Goal: Task Accomplishment & Management: Manage account settings

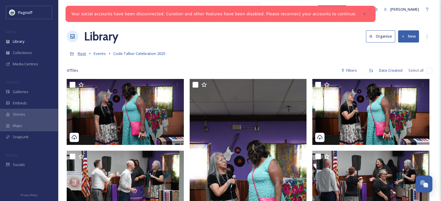
click at [80, 54] on span "Root" at bounding box center [82, 53] width 8 height 5
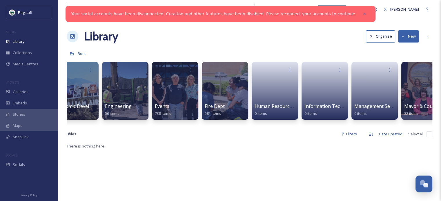
scroll to position [0, 188]
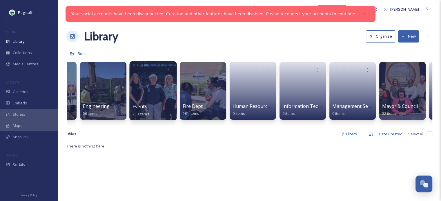
click at [161, 86] on div at bounding box center [152, 90] width 47 height 59
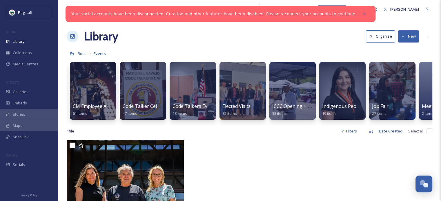
scroll to position [0, 152]
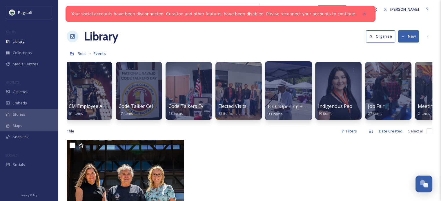
click at [287, 104] on span "ICCC Opening + Vendor Fair - [DATE]" at bounding box center [309, 106] width 82 height 6
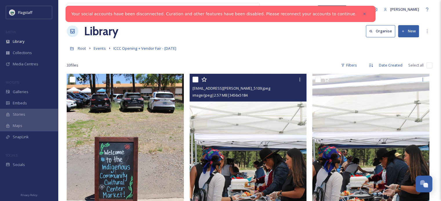
scroll to position [4, 0]
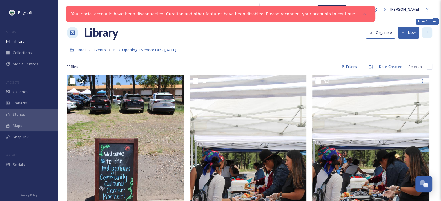
click at [425, 33] on icon at bounding box center [426, 32] width 5 height 5
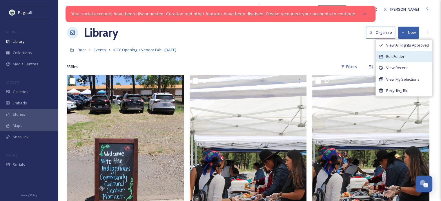
click at [415, 54] on div "Edit Folder" at bounding box center [403, 56] width 56 height 11
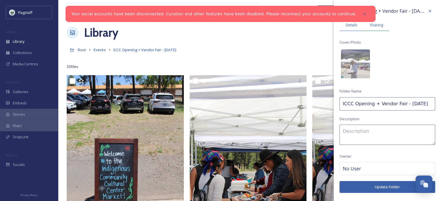
click at [381, 25] on span "Sharing" at bounding box center [375, 25] width 13 height 6
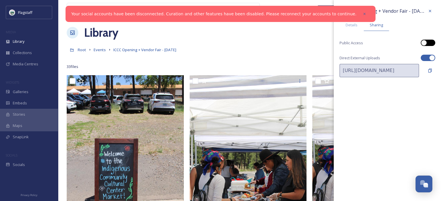
click at [424, 43] on div at bounding box center [424, 43] width 6 height 6
checkbox input "true"
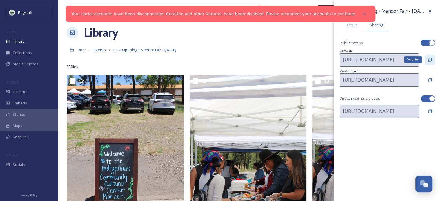
click at [428, 59] on icon at bounding box center [429, 60] width 5 height 5
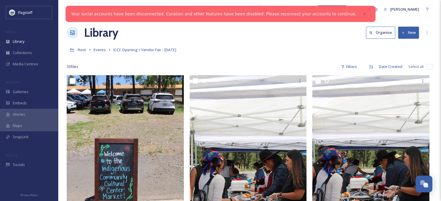
click at [0, 4] on div "Flagstaff MEDIA Library Collections Media Centres WIDGETS Galleries Embeds Stor…" at bounding box center [29, 100] width 58 height 201
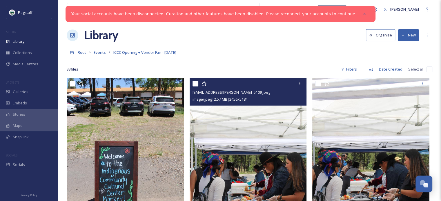
scroll to position [0, 0]
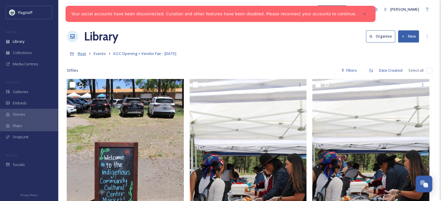
click at [83, 55] on span "Root" at bounding box center [82, 53] width 8 height 5
